Goal: Task Accomplishment & Management: Manage account settings

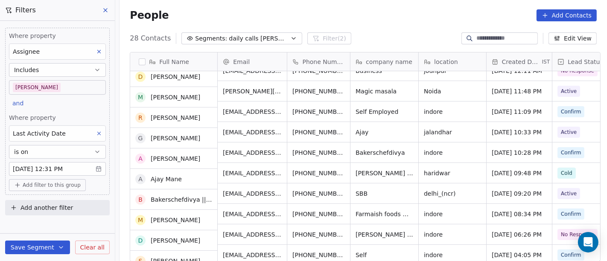
scroll to position [237, 0]
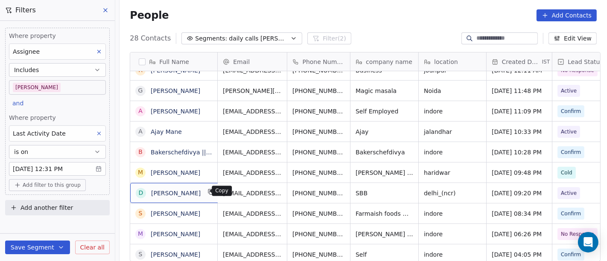
click at [207, 192] on button "grid" at bounding box center [211, 192] width 10 height 10
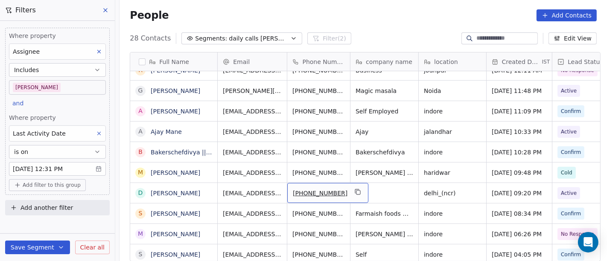
click at [311, 191] on span "[PHONE_NUMBER]" at bounding box center [320, 193] width 55 height 9
click at [301, 189] on input "**********" at bounding box center [318, 192] width 67 height 17
type input "**********"
click at [343, 163] on html "On2Cook India Pvt. Ltd. Contacts People Marketing Workflows Campaigns Sales Pip…" at bounding box center [303, 130] width 607 height 261
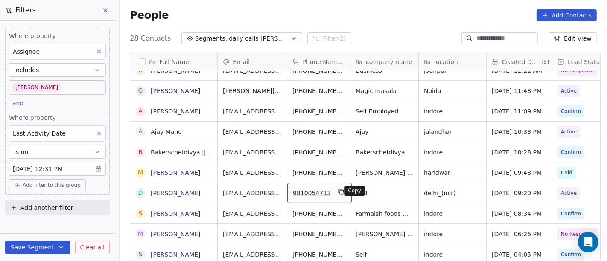
drag, startPoint x: 334, startPoint y: 189, endPoint x: 314, endPoint y: 205, distance: 24.9
click at [338, 189] on icon "grid" at bounding box center [340, 191] width 4 height 4
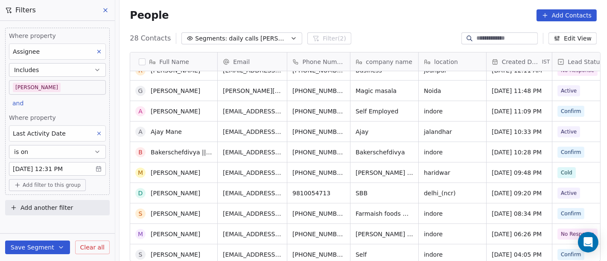
scroll to position [265, 0]
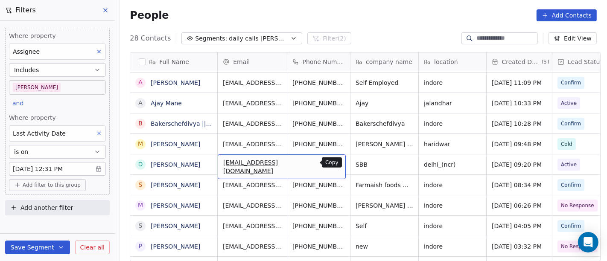
click at [332, 163] on icon "grid" at bounding box center [335, 163] width 7 height 7
click at [363, 7] on div "People Add Contacts" at bounding box center [362, 15] width 487 height 32
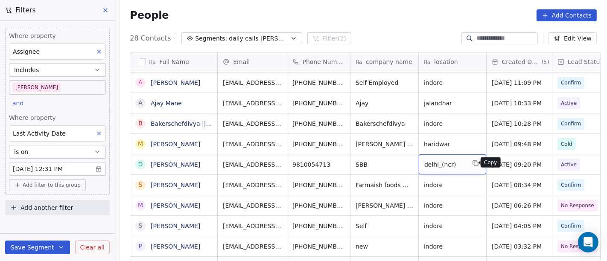
click at [474, 163] on icon "grid" at bounding box center [476, 164] width 4 height 4
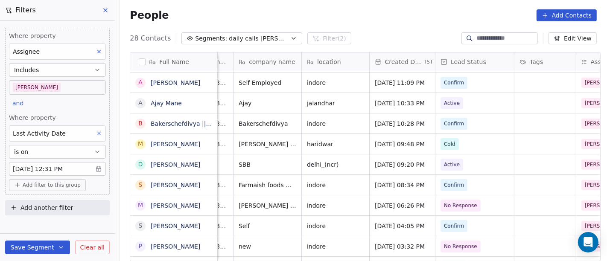
scroll to position [0, 125]
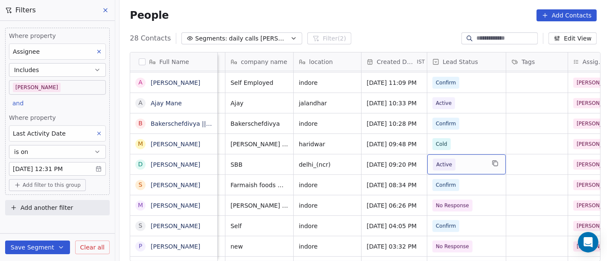
click at [454, 160] on span "Active" at bounding box center [459, 165] width 52 height 12
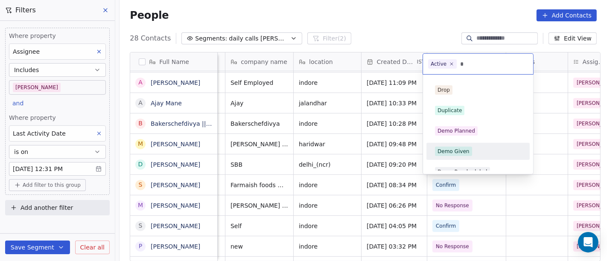
type input "*"
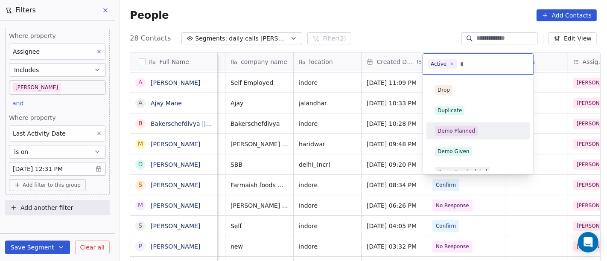
click at [464, 131] on div "Demo Planned" at bounding box center [456, 131] width 38 height 8
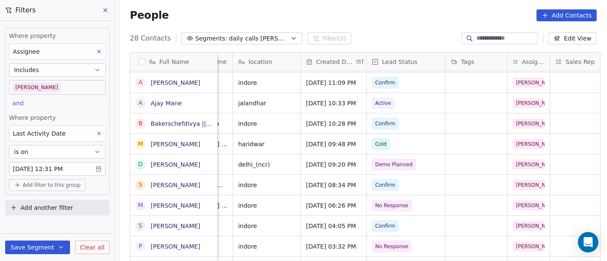
scroll to position [0, 189]
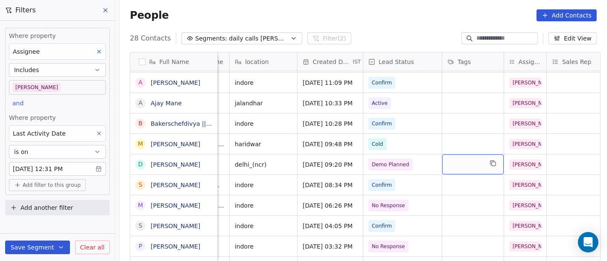
click at [477, 160] on div "grid" at bounding box center [472, 164] width 61 height 20
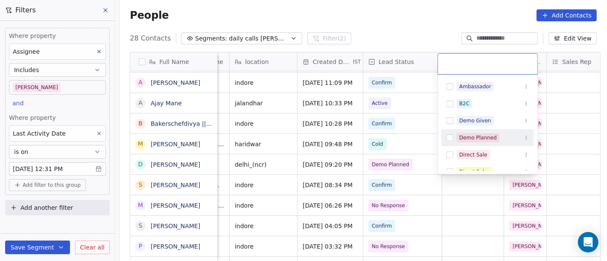
click at [477, 143] on div "Demo Planned" at bounding box center [487, 138] width 93 height 14
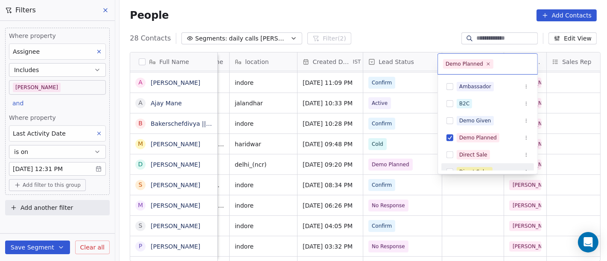
click at [550, 167] on html "On2Cook India Pvt. Ltd. Contacts People Marketing Workflows Campaigns Sales Pip…" at bounding box center [303, 130] width 607 height 261
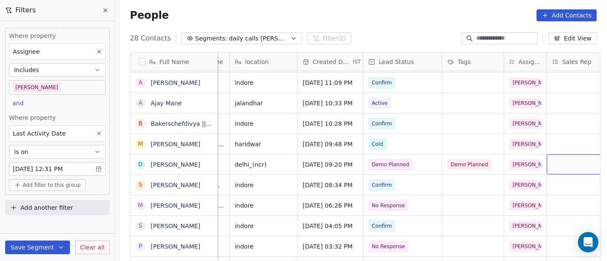
scroll to position [0, 198]
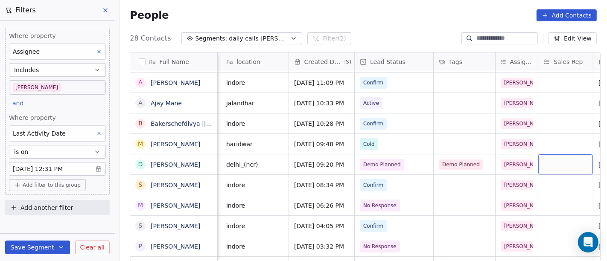
click at [550, 167] on div "grid" at bounding box center [565, 164] width 55 height 20
click at [549, 160] on div "grid" at bounding box center [565, 164] width 55 height 20
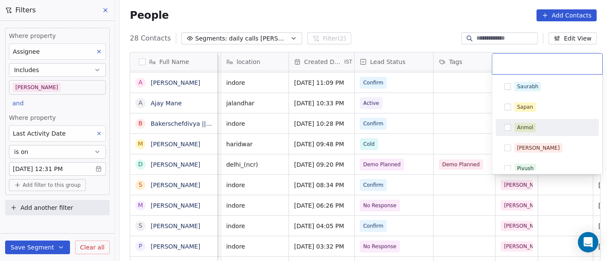
click at [525, 124] on div "Anmol" at bounding box center [525, 128] width 16 height 8
click at [435, 132] on html "On2Cook India Pvt. Ltd. Contacts People Marketing Workflows Campaigns Sales Pip…" at bounding box center [303, 130] width 607 height 261
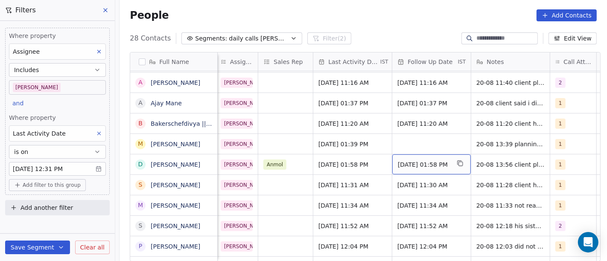
scroll to position [0, 481]
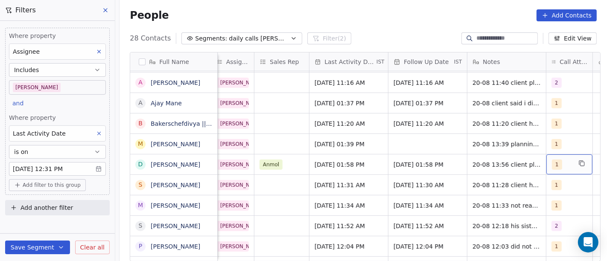
click at [563, 165] on div "1" at bounding box center [562, 165] width 20 height 10
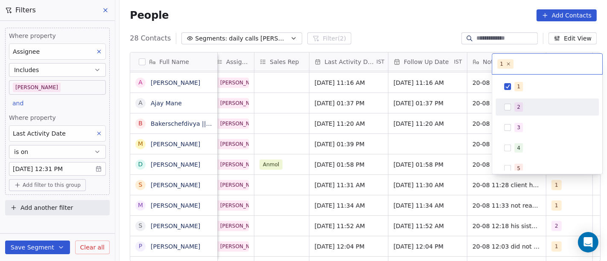
click at [517, 101] on div "2" at bounding box center [547, 107] width 96 height 14
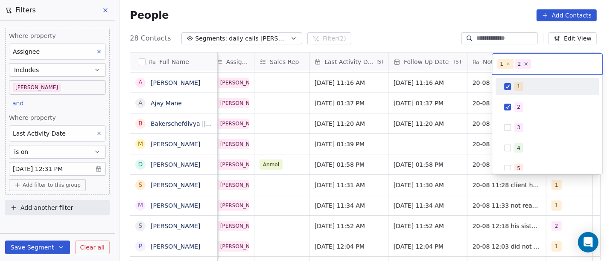
click at [511, 85] on div "1" at bounding box center [547, 87] width 96 height 14
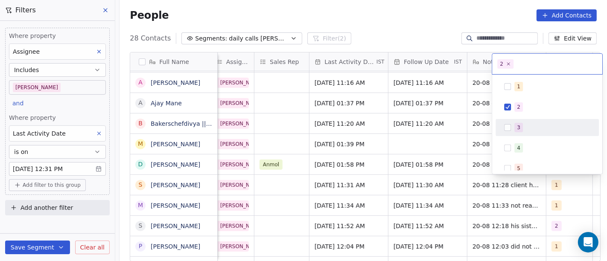
click at [431, 148] on html "On2Cook India Pvt. Ltd. Contacts People Marketing Workflows Campaigns Sales Pip…" at bounding box center [303, 130] width 607 height 261
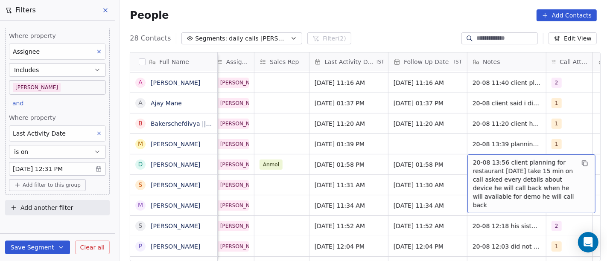
click at [496, 162] on span "20-08 13:56 client planning for restaurant [DATE] take 15 min on call asked eve…" at bounding box center [524, 183] width 102 height 51
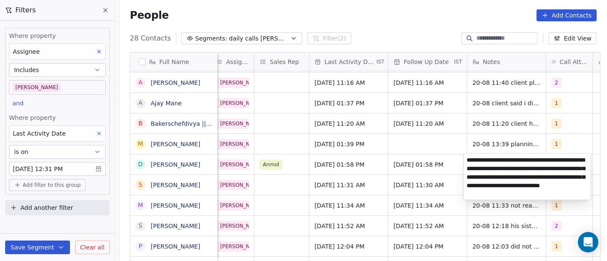
type textarea "**********"
click at [378, 136] on html "On2Cook India Pvt. Ltd. Contacts People Marketing Workflows Campaigns Sales Pip…" at bounding box center [303, 130] width 607 height 261
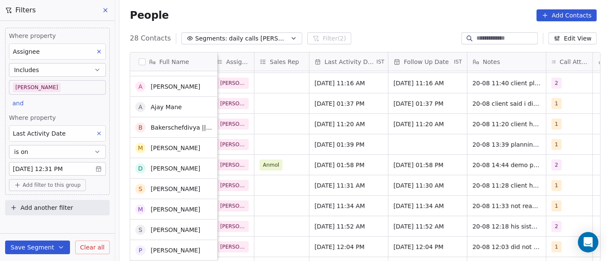
scroll to position [262, 0]
